Goal: Task Accomplishment & Management: Complete application form

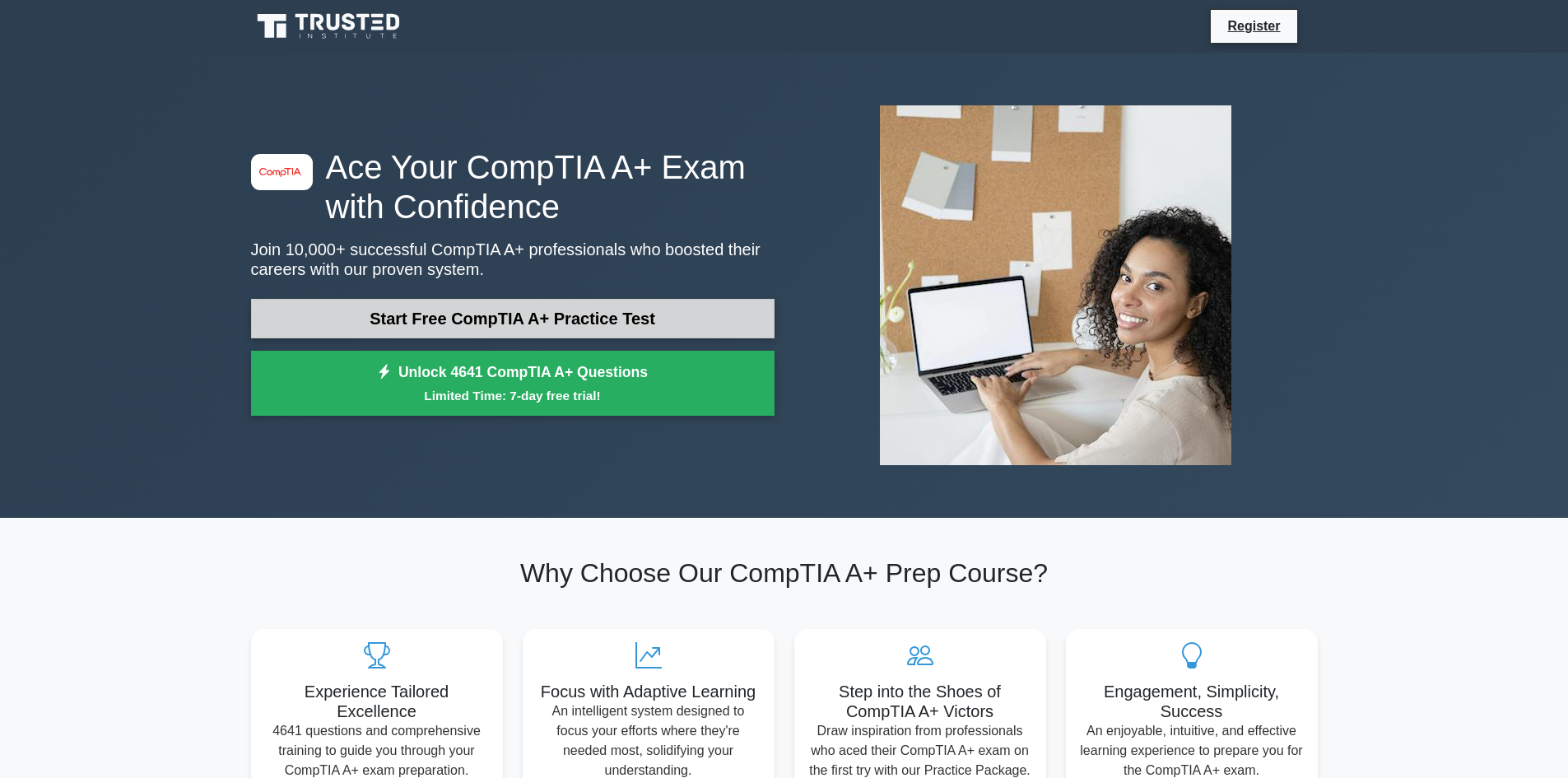
click at [578, 328] on link "Start Free CompTIA A+ Practice Test" at bounding box center [512, 319] width 523 height 40
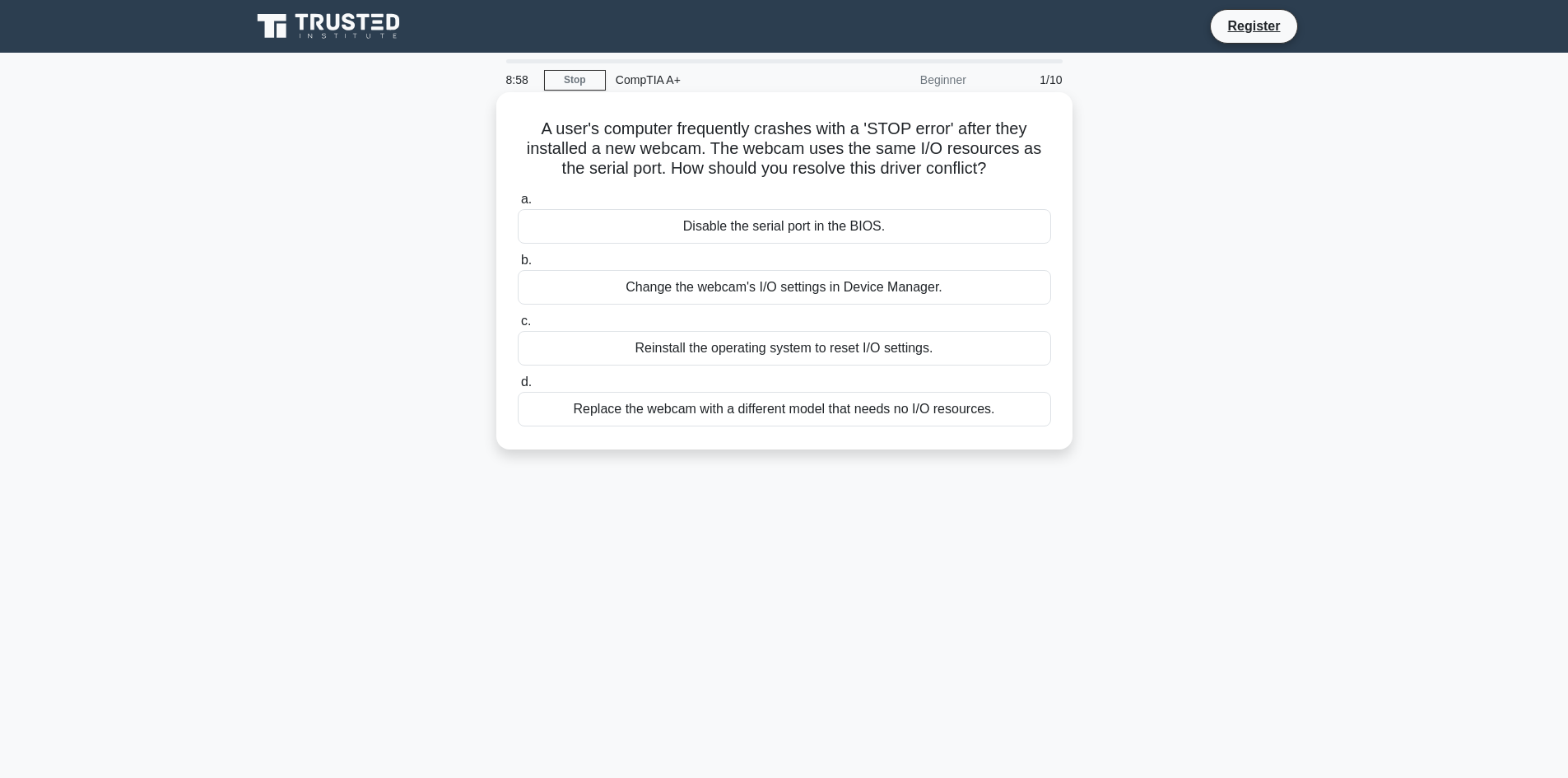
click at [828, 300] on div "Change the webcam's I/O settings in Device Manager." at bounding box center [784, 287] width 534 height 34
click at [518, 266] on input "b. Change the webcam's I/O settings in Device Manager." at bounding box center [518, 260] width 0 height 10
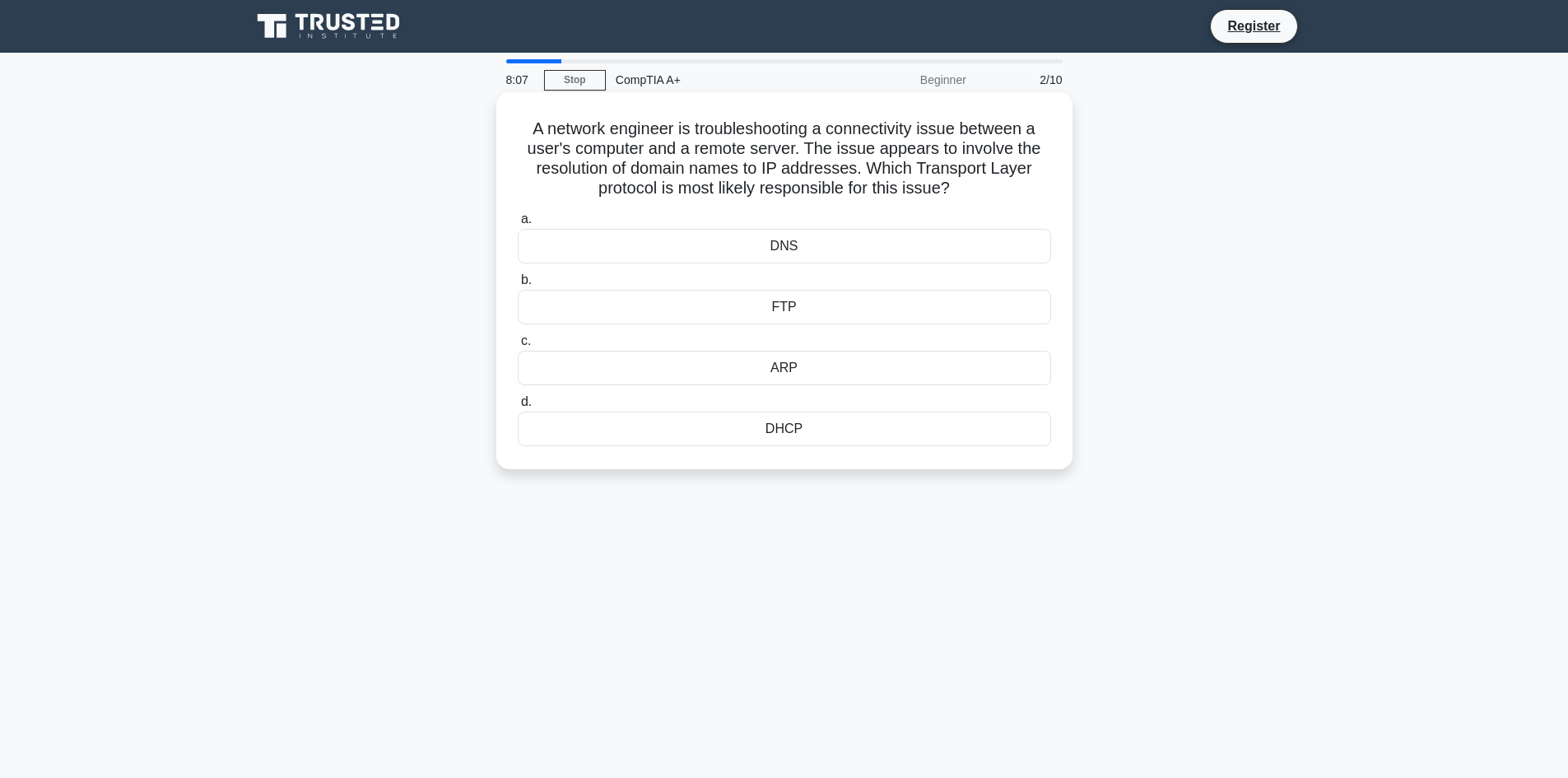
click at [856, 237] on div "DNS" at bounding box center [784, 246] width 534 height 34
click at [518, 225] on input "a. DNS" at bounding box center [518, 219] width 0 height 10
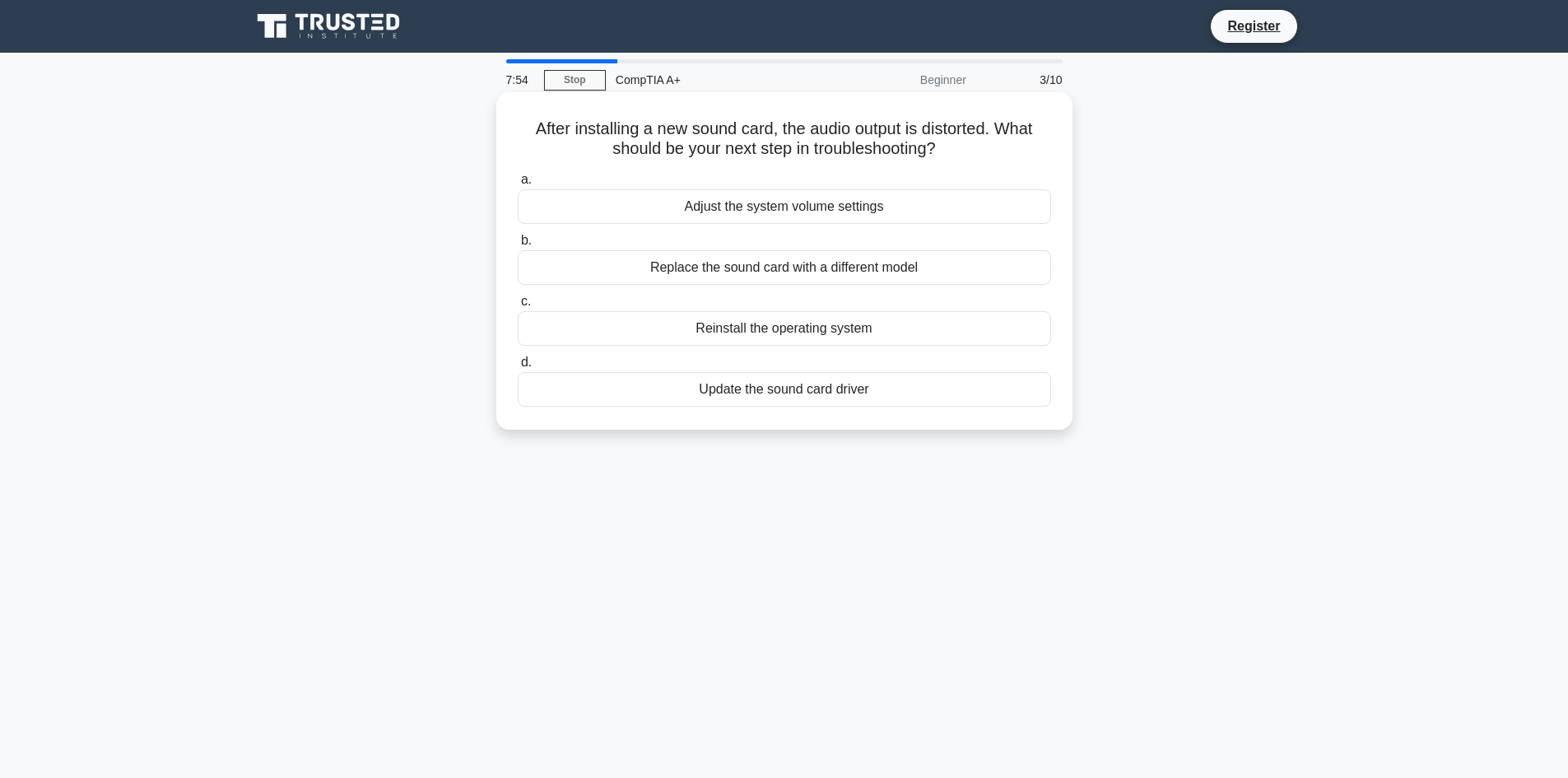
click at [753, 388] on div "Update the sound card driver" at bounding box center [784, 389] width 534 height 34
click at [518, 368] on input "d. Update the sound card driver" at bounding box center [518, 363] width 0 height 10
drag, startPoint x: 801, startPoint y: 377, endPoint x: 805, endPoint y: 387, distance: 10.8
click at [805, 387] on div "Anti-static wrist strap" at bounding box center [784, 389] width 534 height 34
click at [806, 387] on div "Anti-static wrist strap" at bounding box center [784, 389] width 534 height 34
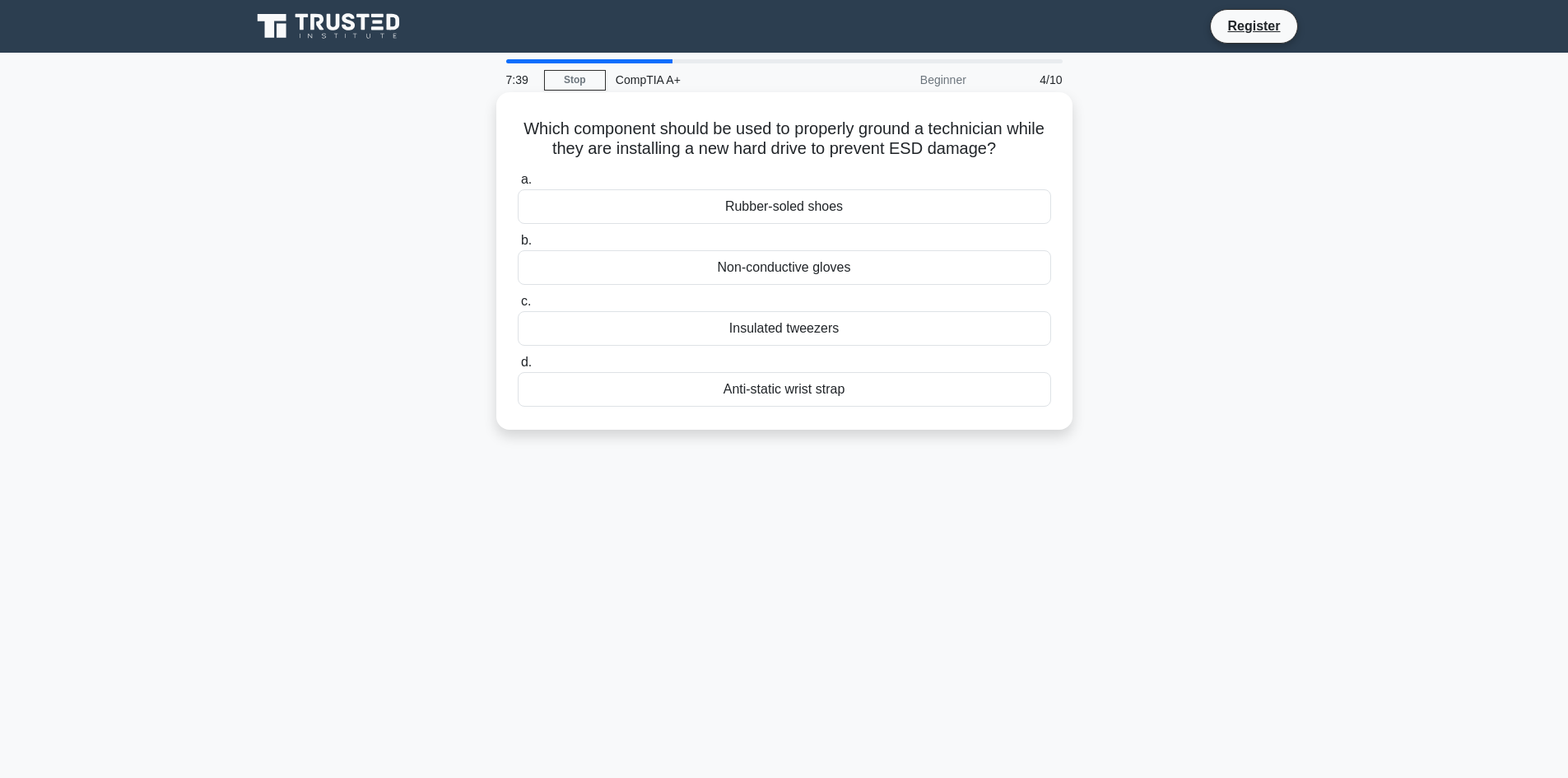
click at [518, 368] on input "d. Anti-static wrist strap" at bounding box center [518, 363] width 0 height 10
click at [839, 388] on div "Replace the CMOS battery" at bounding box center [784, 389] width 534 height 34
click at [518, 368] on input "d. Replace the CMOS battery" at bounding box center [518, 363] width 0 height 10
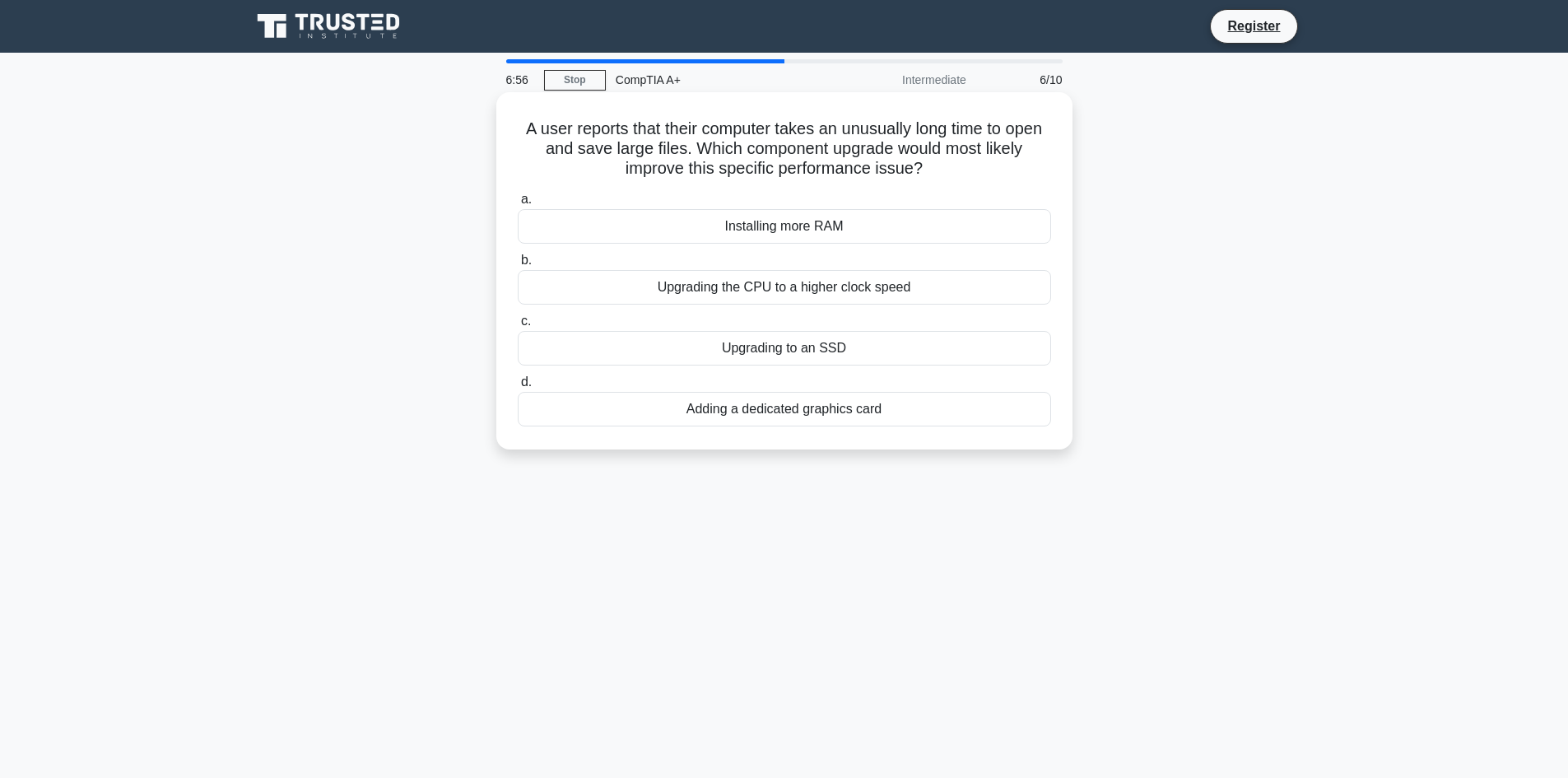
click at [882, 286] on div "Upgrading the CPU to a higher clock speed" at bounding box center [784, 287] width 534 height 34
click at [518, 266] on input "b. Upgrading the CPU to a higher clock speed" at bounding box center [518, 260] width 0 height 10
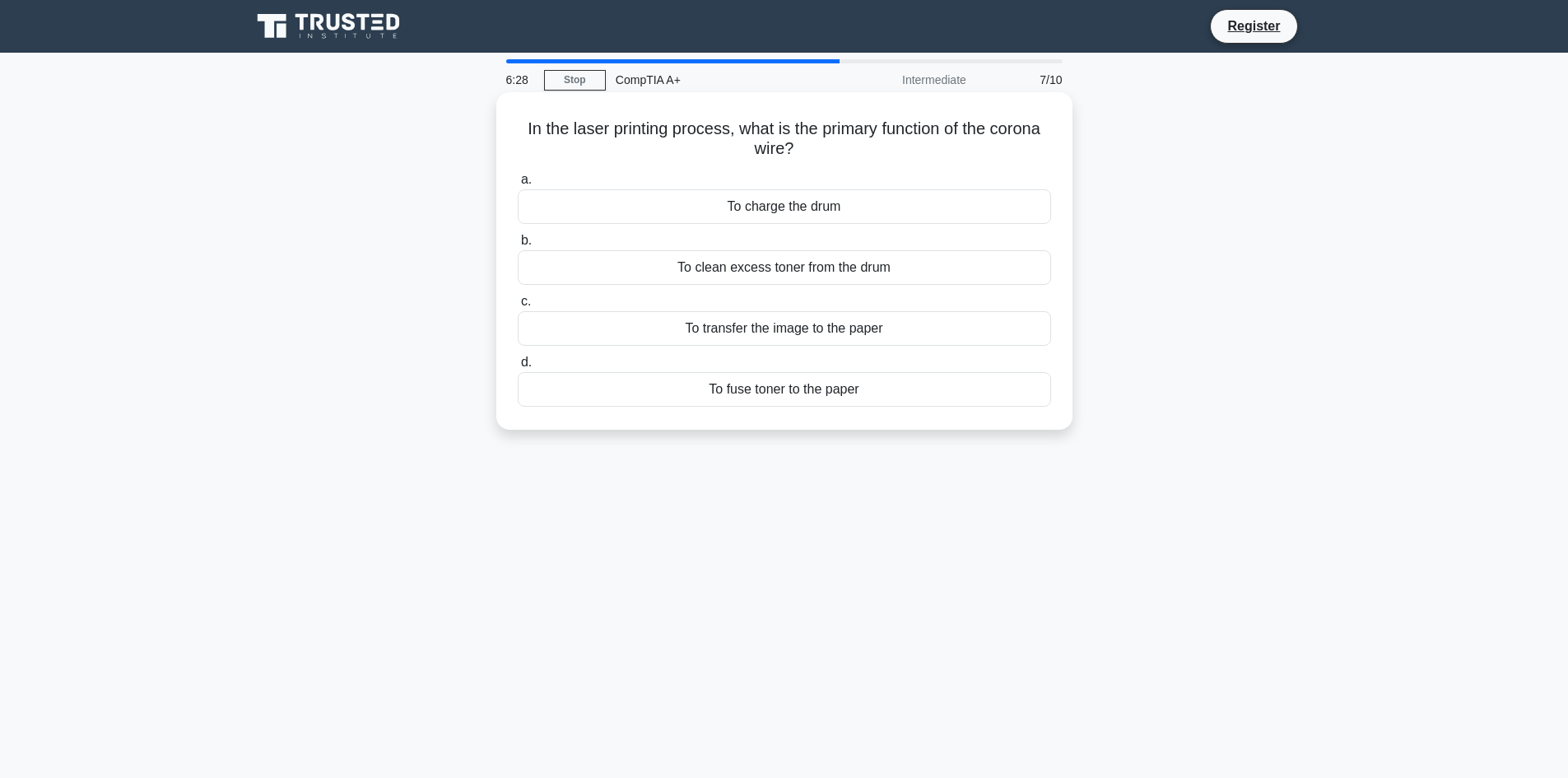
click at [898, 395] on div "To fuse toner to the paper" at bounding box center [784, 389] width 534 height 34
click at [518, 368] on input "d. To fuse toner to the paper" at bounding box center [518, 363] width 0 height 10
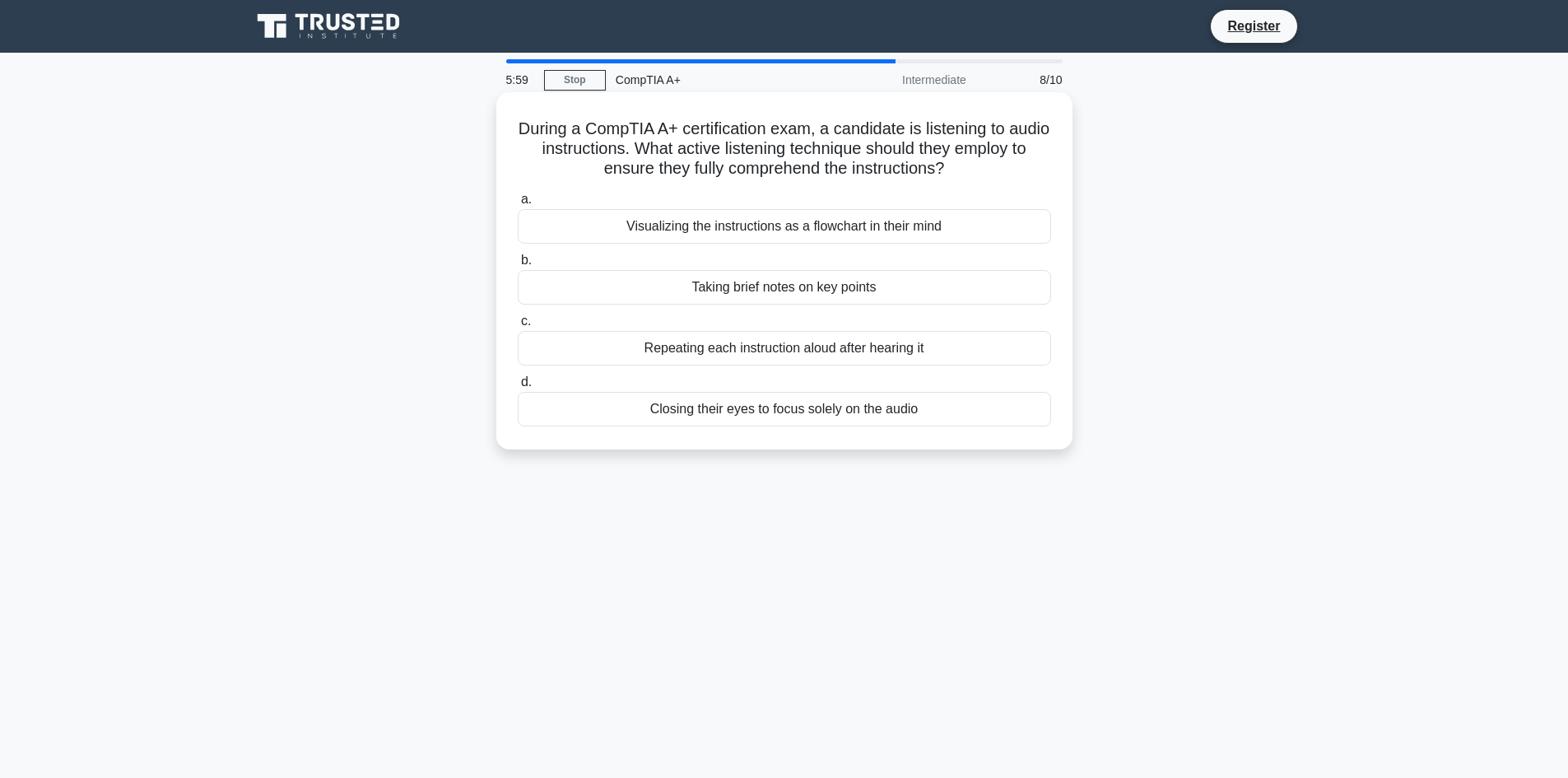
click at [826, 236] on div "Visualizing the instructions as a flowchart in their mind" at bounding box center [784, 226] width 534 height 34
click at [518, 205] on input "a. Visualizing the instructions as a flowchart in their mind" at bounding box center [518, 199] width 0 height 10
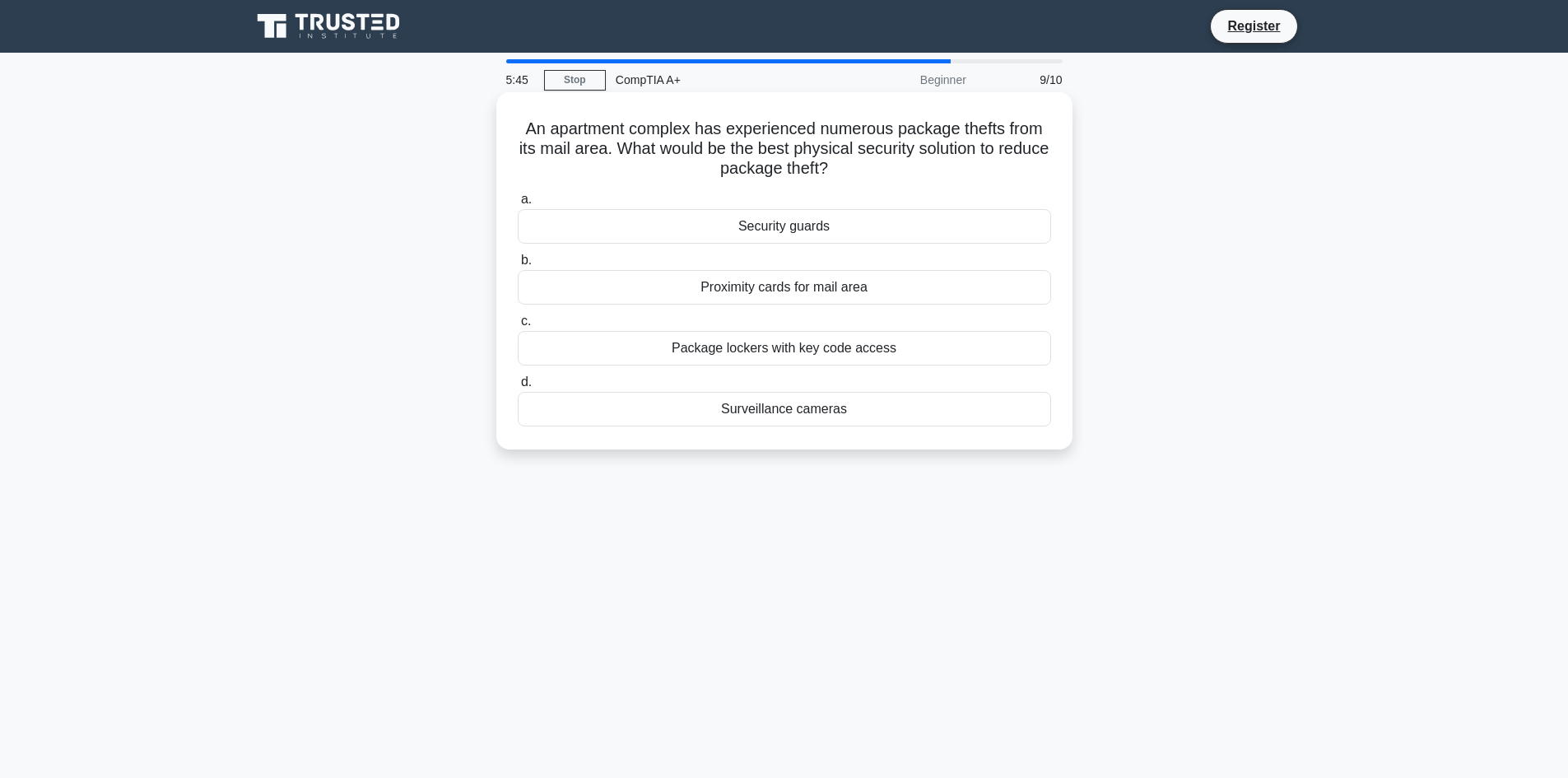
click at [833, 412] on div "Surveillance cameras" at bounding box center [784, 409] width 534 height 34
click at [518, 388] on input "d. Surveillance cameras" at bounding box center [518, 383] width 0 height 10
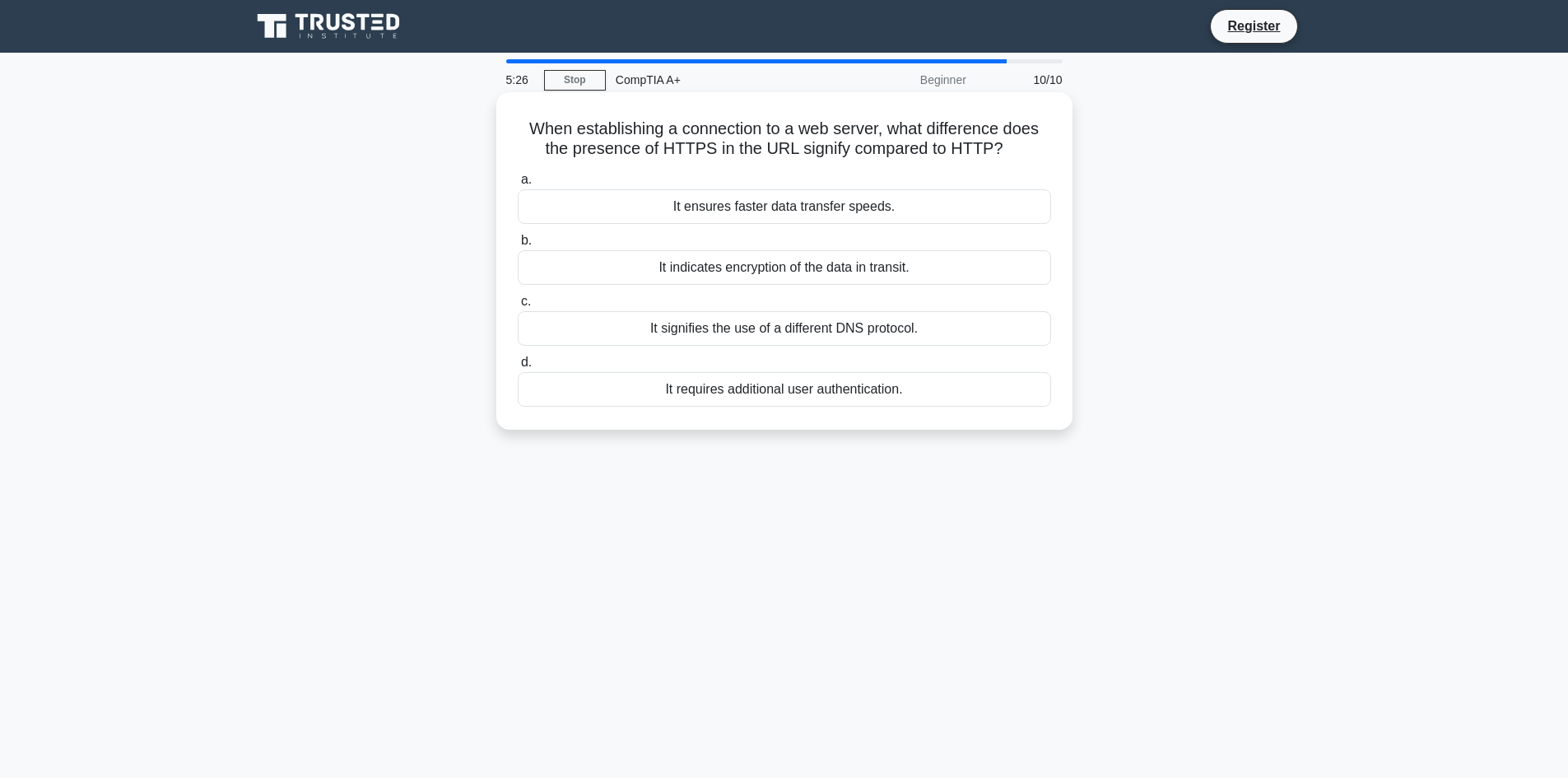
click at [848, 271] on div "It indicates encryption of the data in transit." at bounding box center [784, 267] width 534 height 34
click at [518, 246] on input "b. It indicates encryption of the data in transit." at bounding box center [518, 241] width 0 height 10
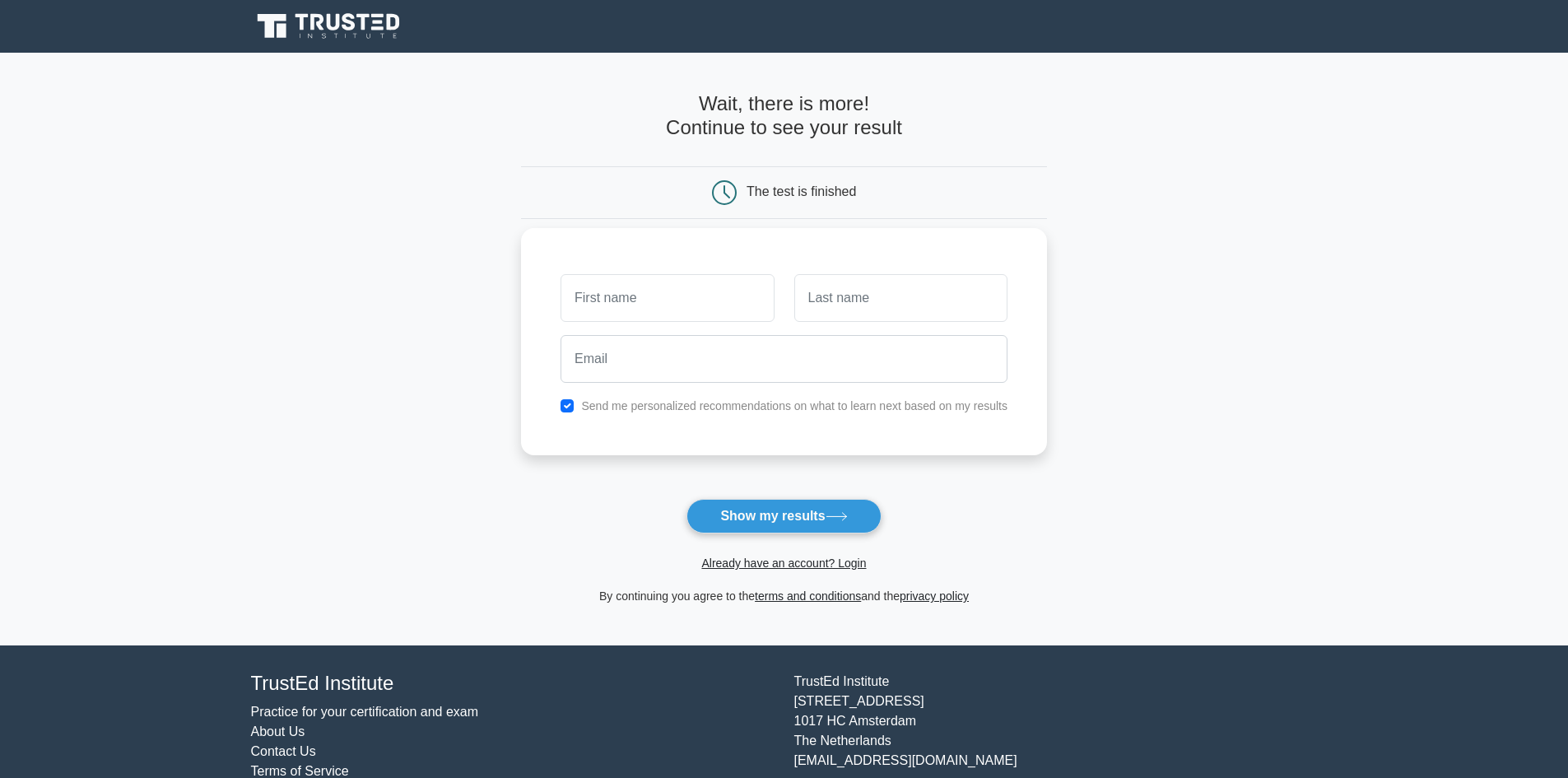
click at [723, 289] on input "text" at bounding box center [667, 298] width 213 height 48
type input "[PERSON_NAME]"
click at [863, 315] on input "text" at bounding box center [900, 298] width 213 height 48
type input "[PERSON_NAME]"
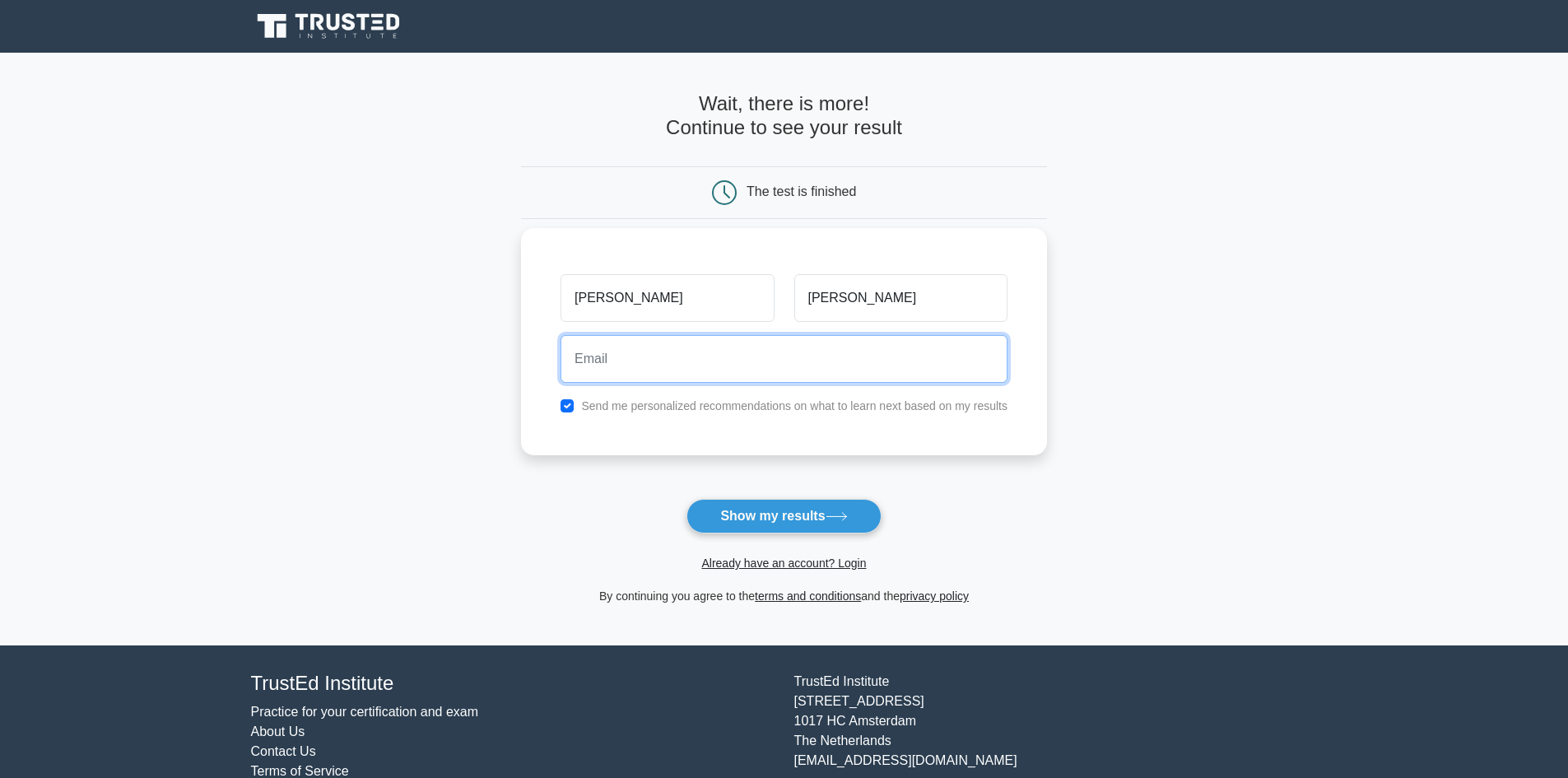
click at [848, 365] on input "email" at bounding box center [784, 359] width 447 height 48
type input "angelo.baldomir@outlook.com"
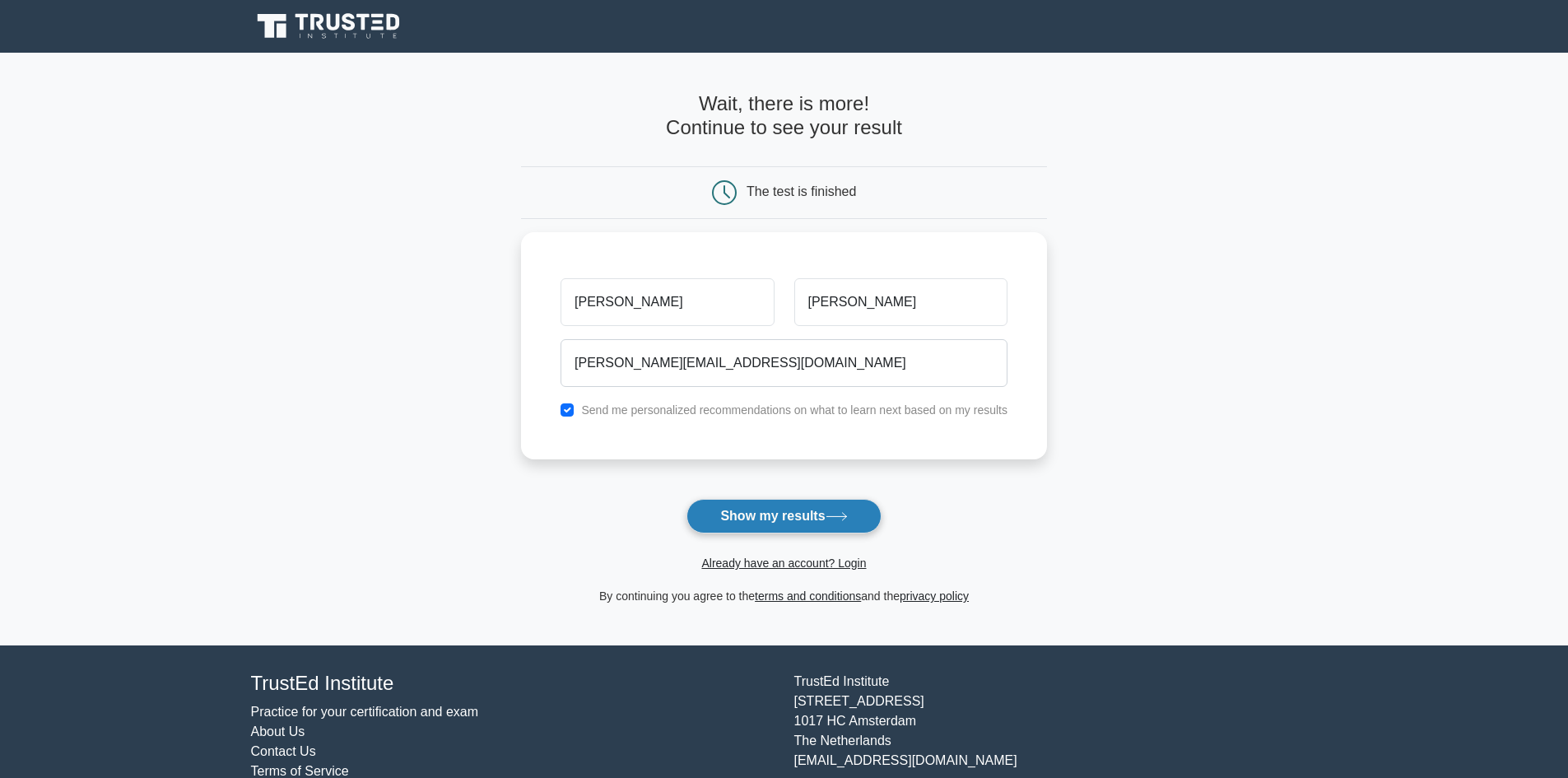
click at [819, 515] on button "Show my results" at bounding box center [784, 517] width 194 height 34
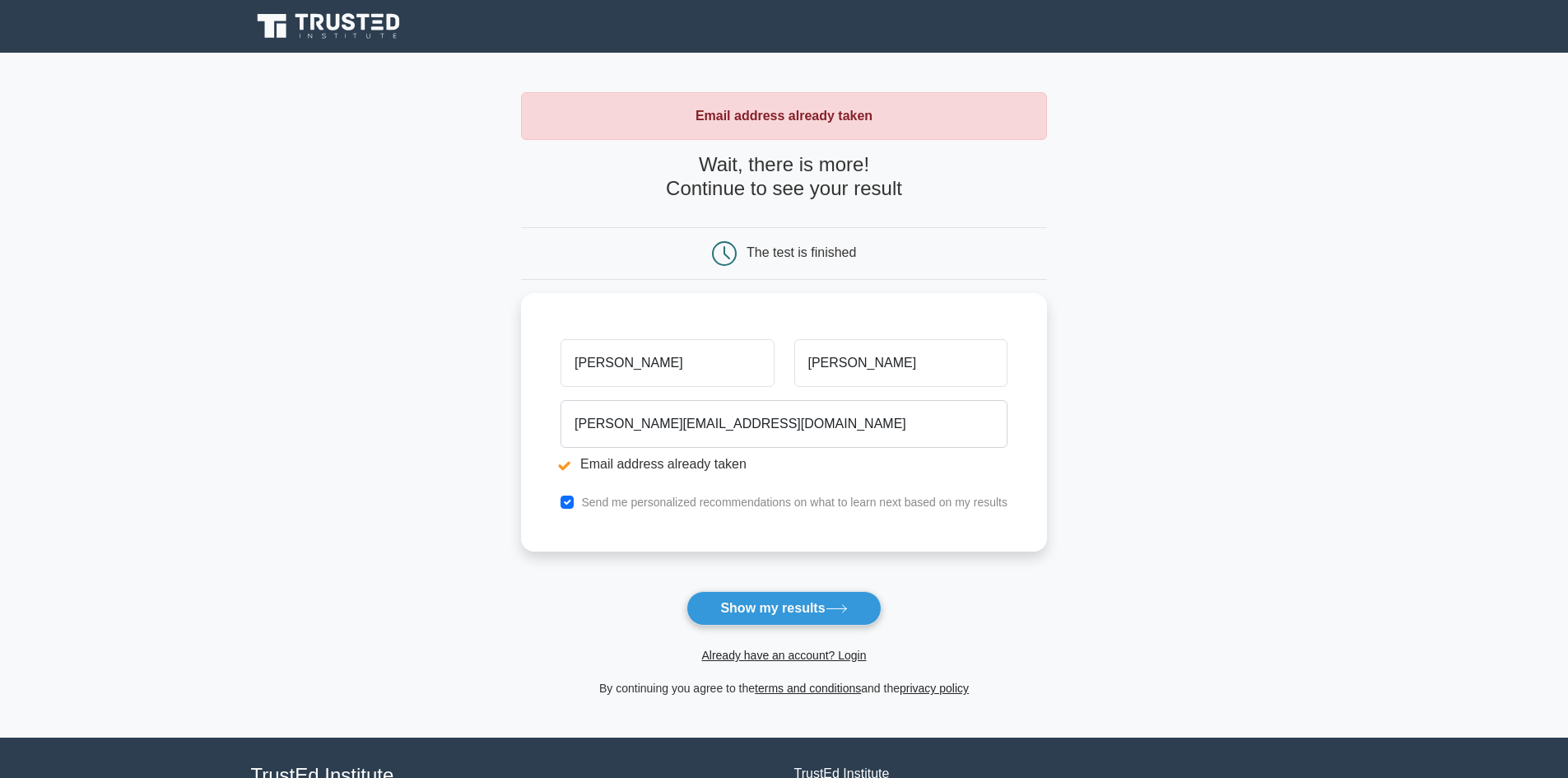
drag, startPoint x: 737, startPoint y: 356, endPoint x: 246, endPoint y: 359, distance: 491.0
click at [257, 359] on main "Email address already taken Wait, there is more! Continue to see your result Th…" at bounding box center [784, 395] width 1568 height 685
drag, startPoint x: 834, startPoint y: 420, endPoint x: 245, endPoint y: 399, distance: 589.4
click at [337, 413] on main "Email address already taken Wait, there is more! Continue to see your result Th…" at bounding box center [784, 395] width 1568 height 685
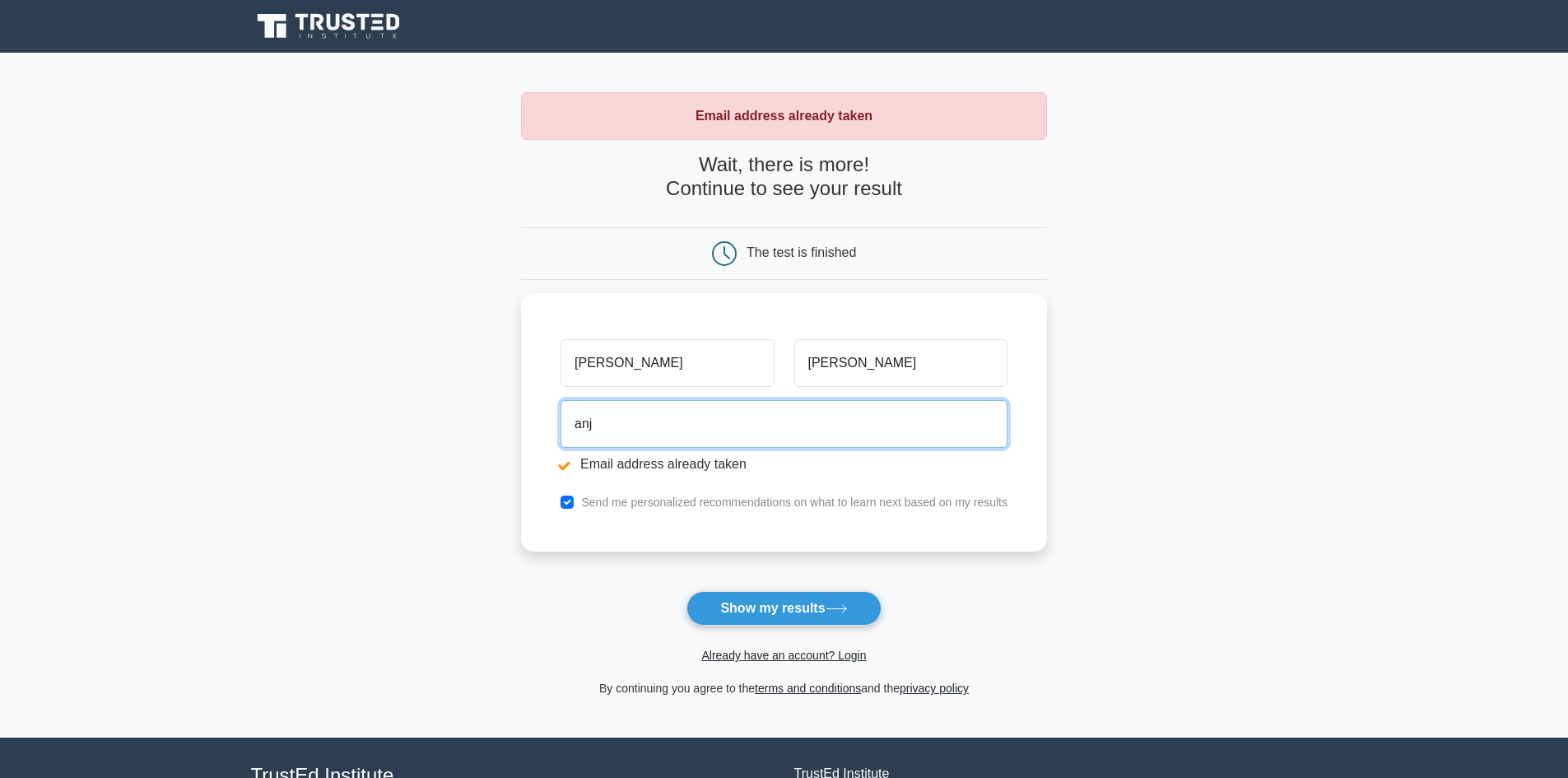
type input "anjobaldomir@gmail.com"
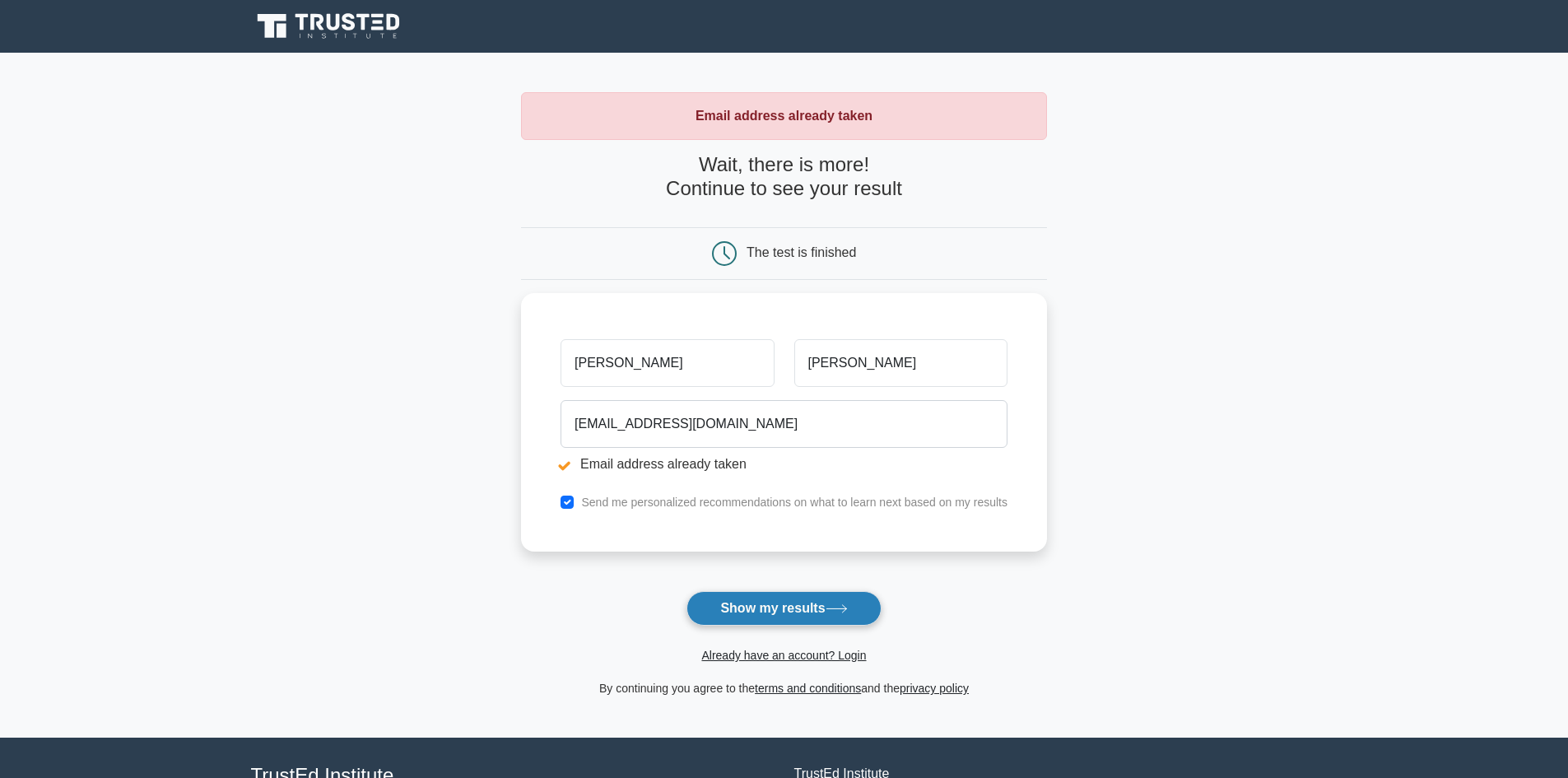
click at [787, 601] on button "Show my results" at bounding box center [784, 609] width 194 height 34
click at [808, 609] on button "Show my results" at bounding box center [784, 609] width 194 height 34
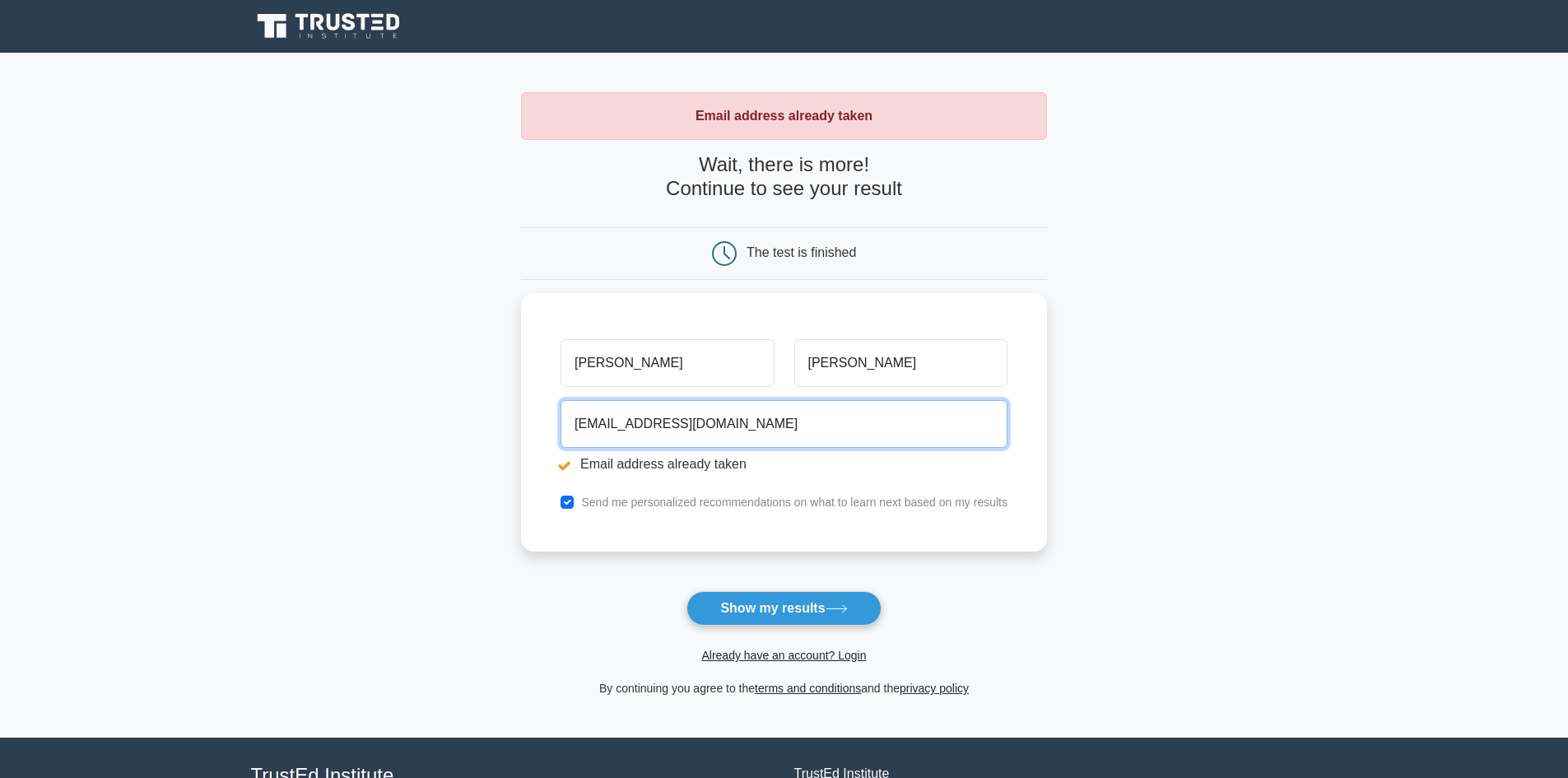
drag, startPoint x: 768, startPoint y: 417, endPoint x: 383, endPoint y: 414, distance: 385.0
click at [383, 414] on main "Email address already taken Wait, there is more! Continue to see your result Th…" at bounding box center [784, 395] width 1568 height 685
type input "[EMAIL_ADDRESS][DOMAIN_NAME]"
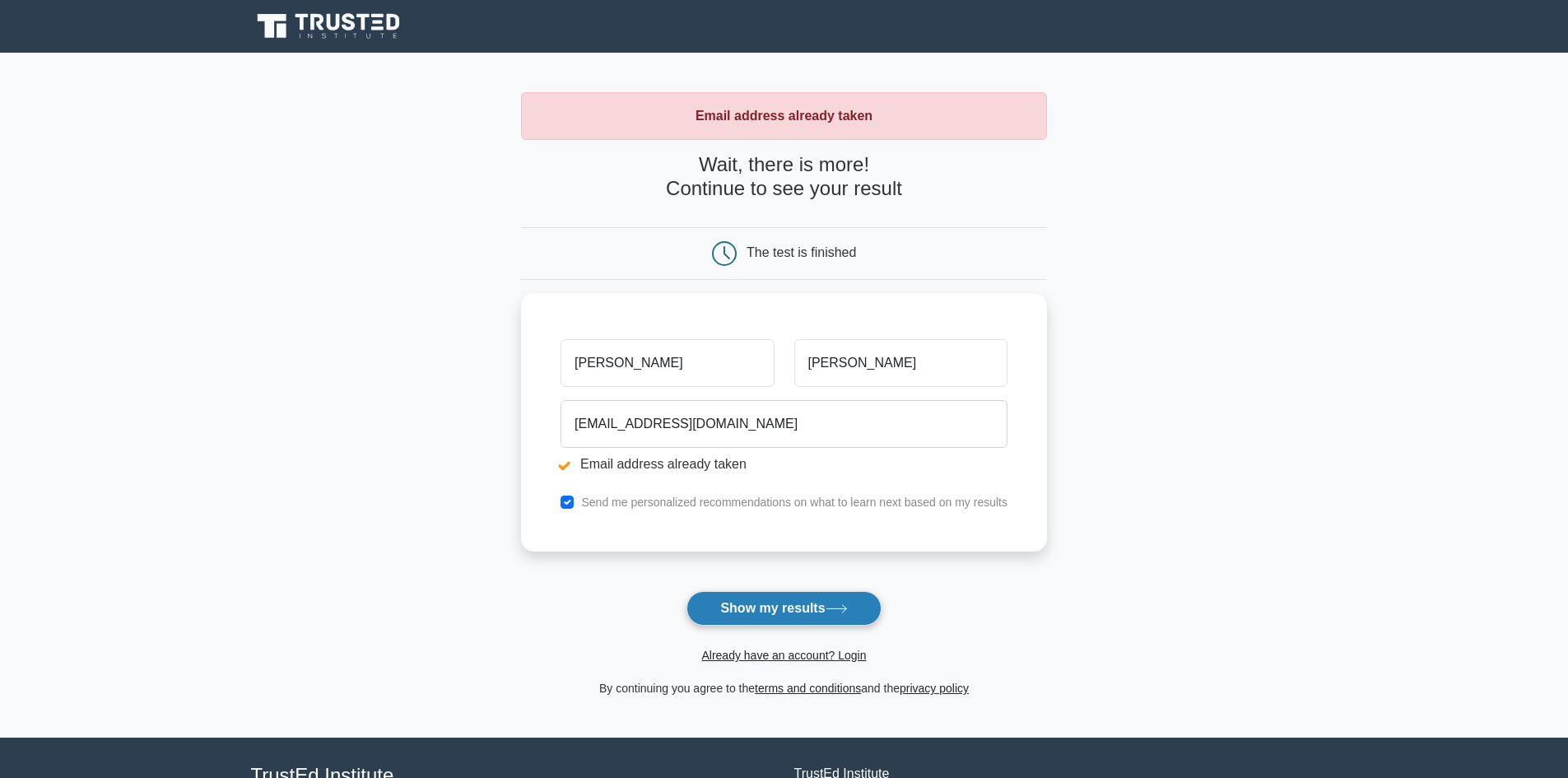
click at [721, 608] on button "Show my results" at bounding box center [784, 609] width 194 height 34
click at [815, 657] on link "Already have an account? Login" at bounding box center [784, 655] width 165 height 13
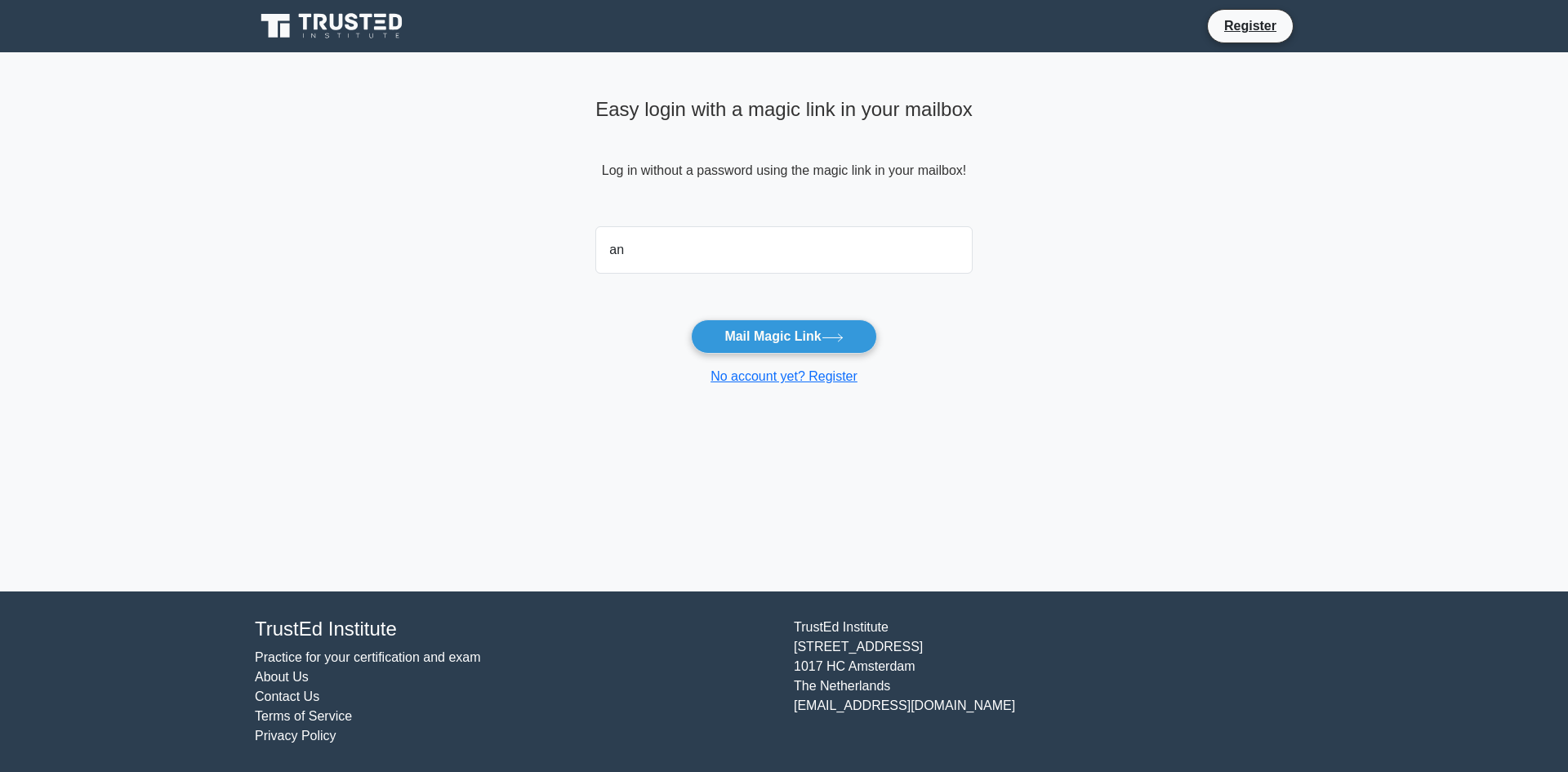
type input "angelo.baldomir@outlook.com"
drag, startPoint x: 844, startPoint y: 328, endPoint x: 1162, endPoint y: 204, distance: 341.3
click at [1166, 223] on main "Easy login with a magic link in your mailbox Log in without a password using th…" at bounding box center [784, 322] width 1568 height 539
click at [857, 314] on form "angelo.baldomir@outlook.com Mail Magic Link No account yet? Register" at bounding box center [784, 303] width 378 height 166
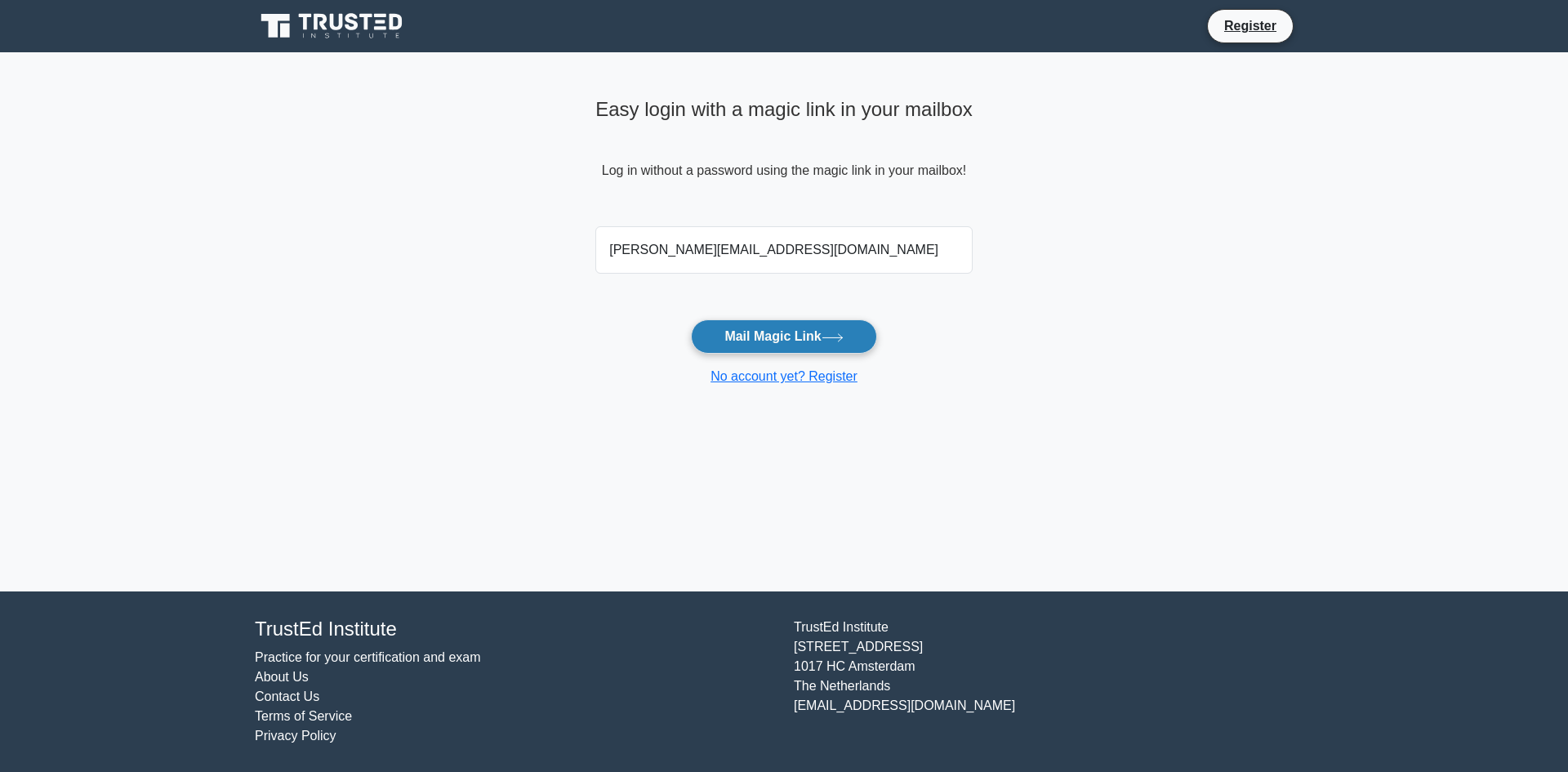
click at [854, 333] on button "Mail Magic Link" at bounding box center [783, 337] width 185 height 34
